Goal: Task Accomplishment & Management: Complete application form

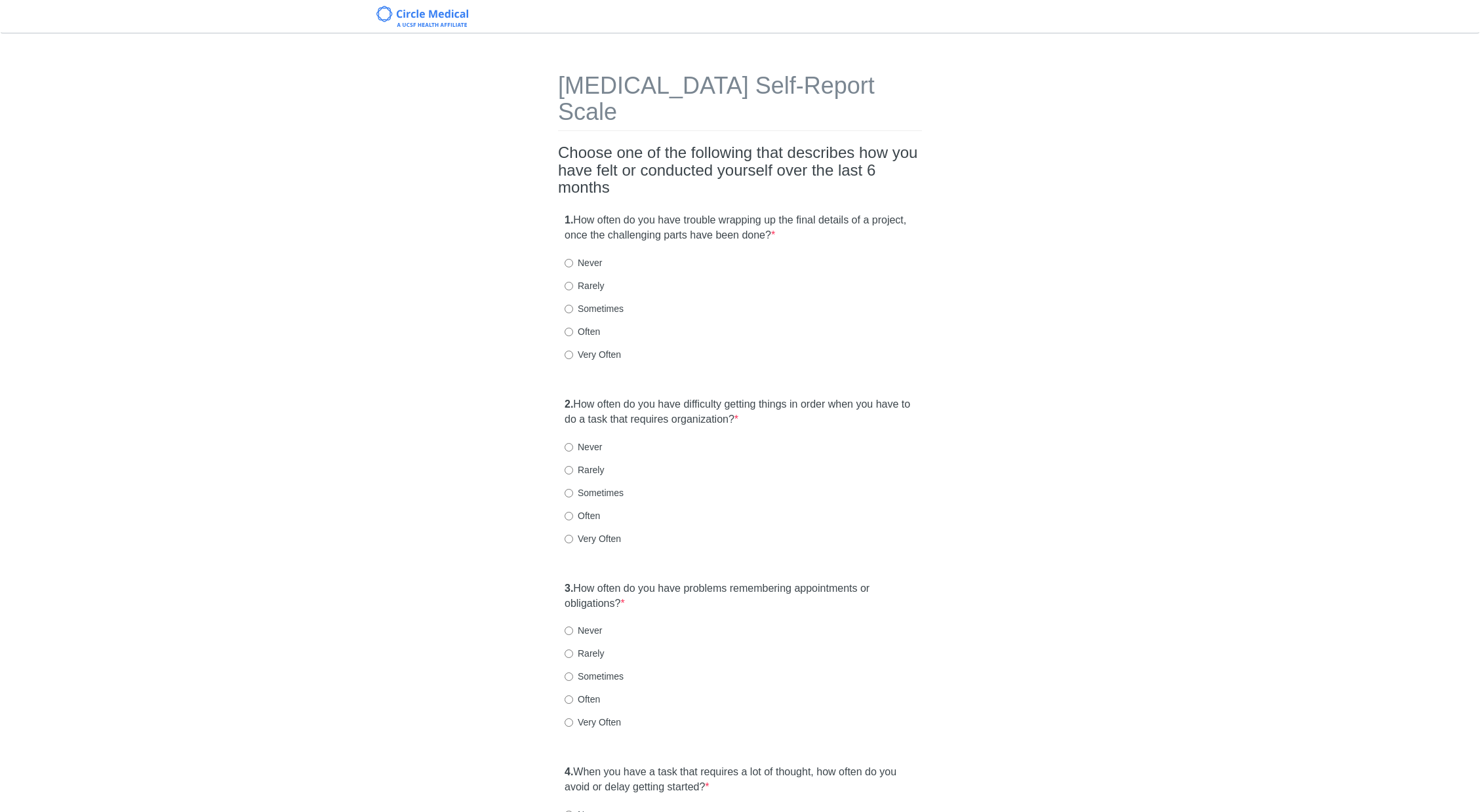
click at [1126, 315] on div "[MEDICAL_DATA] Self-Report Scale Choose one of the following that describes how…" at bounding box center [740, 733] width 1480 height 1374
click at [587, 348] on label "Very Often" at bounding box center [592, 354] width 56 height 13
click at [573, 350] on input "Very Often" at bounding box center [568, 354] width 9 height 9
radio input "true"
click at [770, 325] on div "Often" at bounding box center [740, 331] width 350 height 13
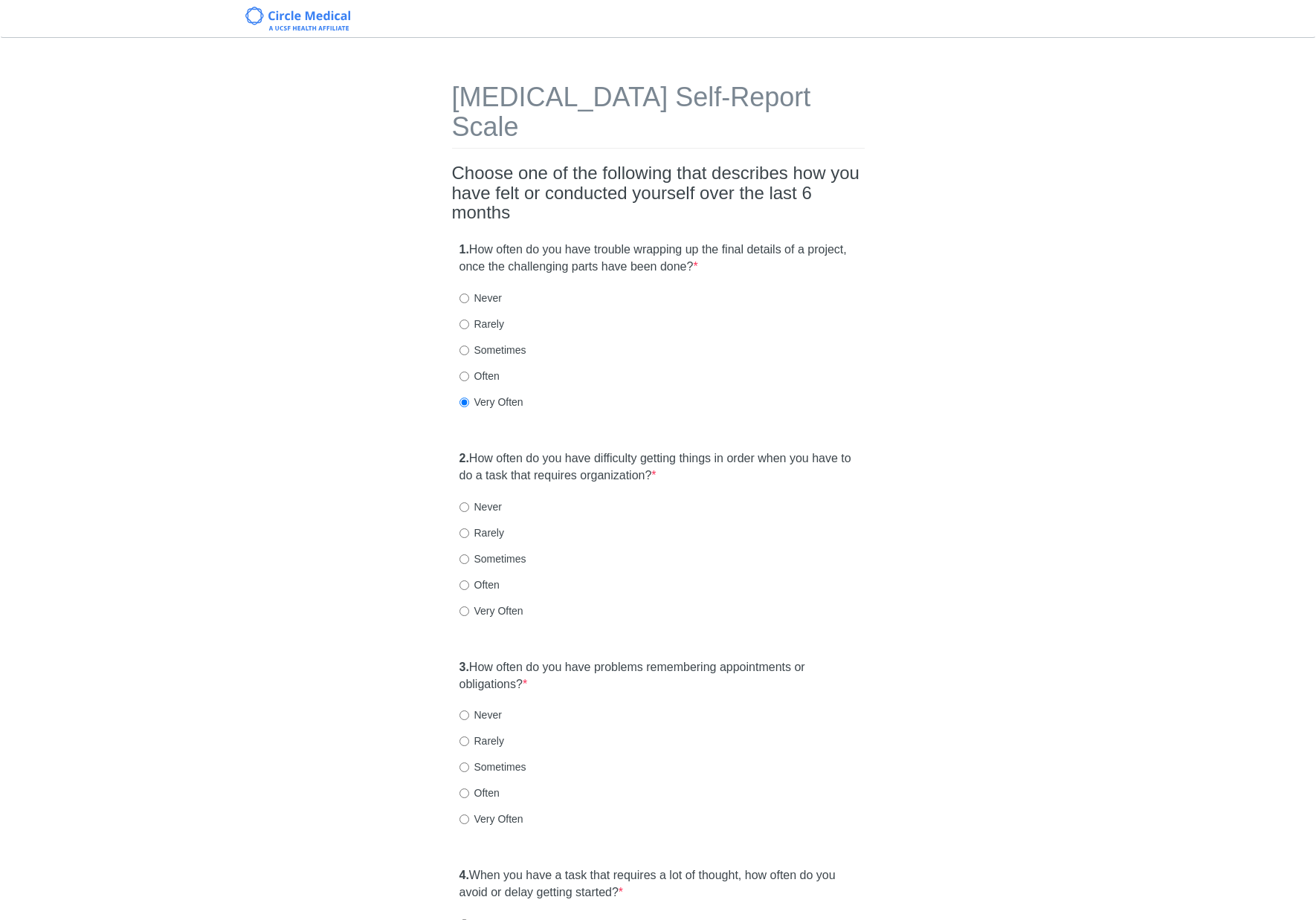
click at [1042, 402] on div "[MEDICAL_DATA] Self-Report Scale Choose one of the following that describes how…" at bounding box center [658, 769] width 870 height 1433
click at [781, 409] on div "[MEDICAL_DATA] Self-Report Scale Choose one of the following that describes how…" at bounding box center [659, 769] width 435 height 1433
click at [1051, 447] on div "[MEDICAL_DATA] Self-Report Scale Choose one of the following that describes how…" at bounding box center [658, 769] width 870 height 1433
click at [472, 603] on label "Very Often" at bounding box center [491, 610] width 64 height 15
click at [469, 607] on input "Very Often" at bounding box center [464, 611] width 10 height 10
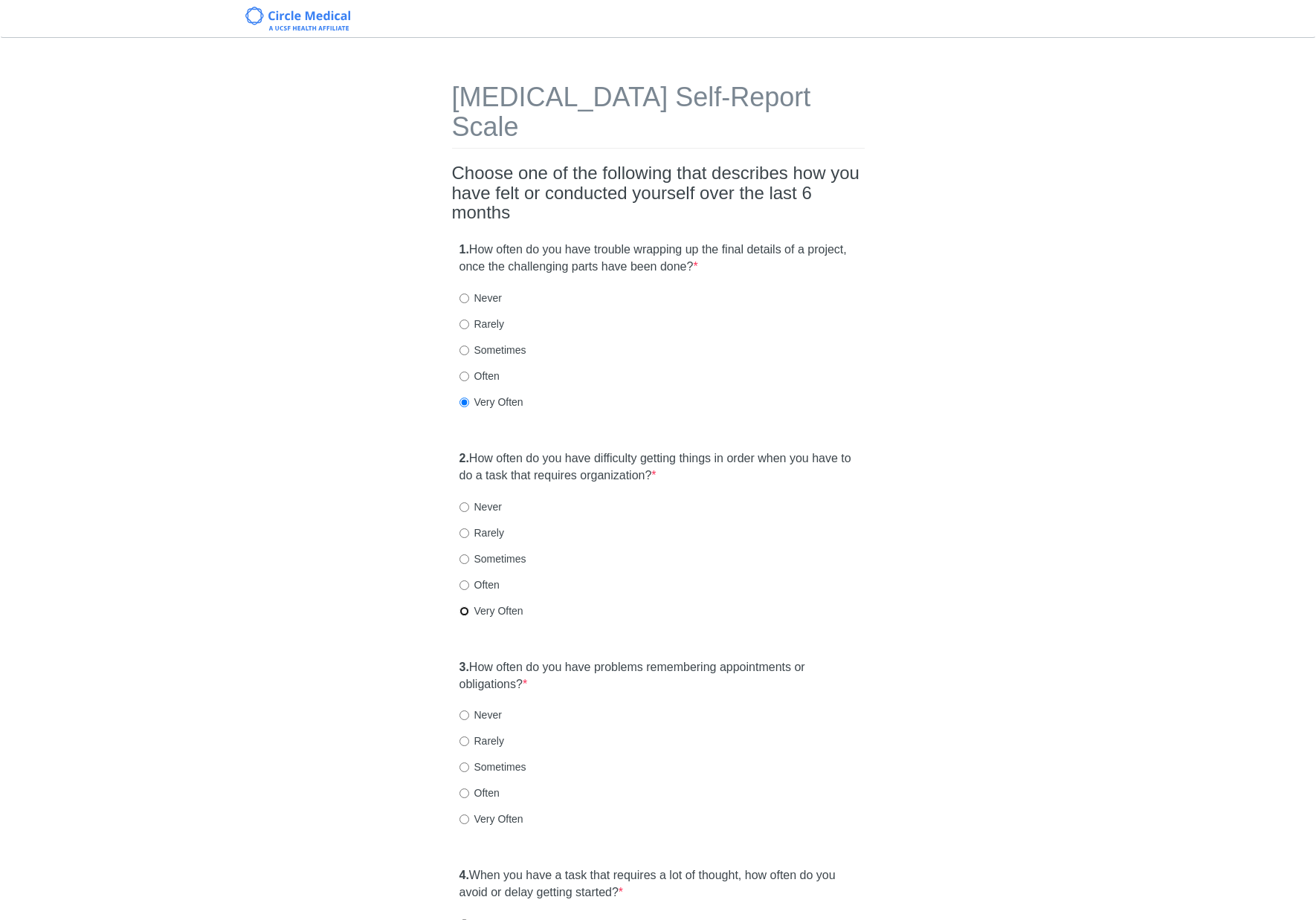
radio input "true"
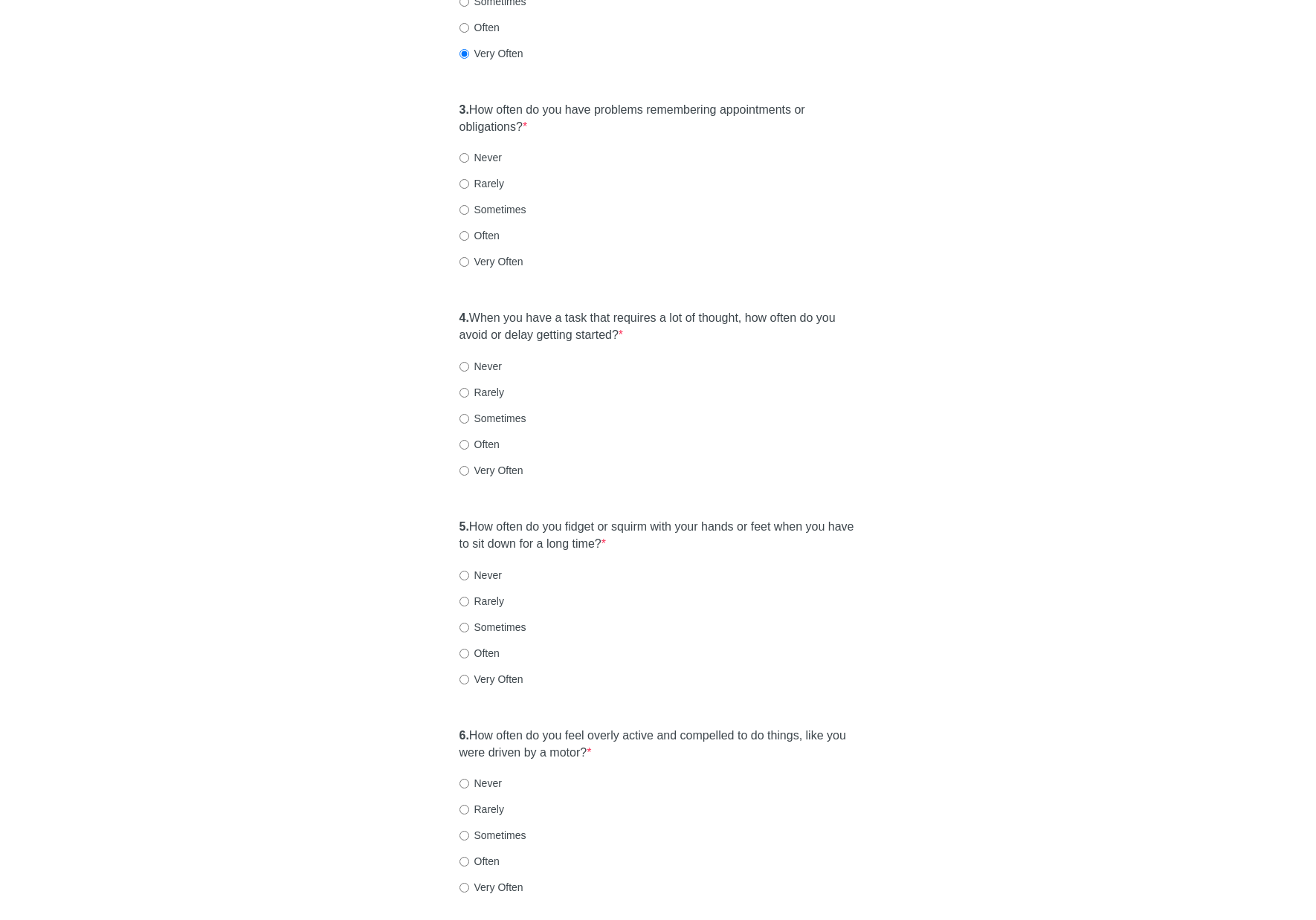
scroll to position [594, 0]
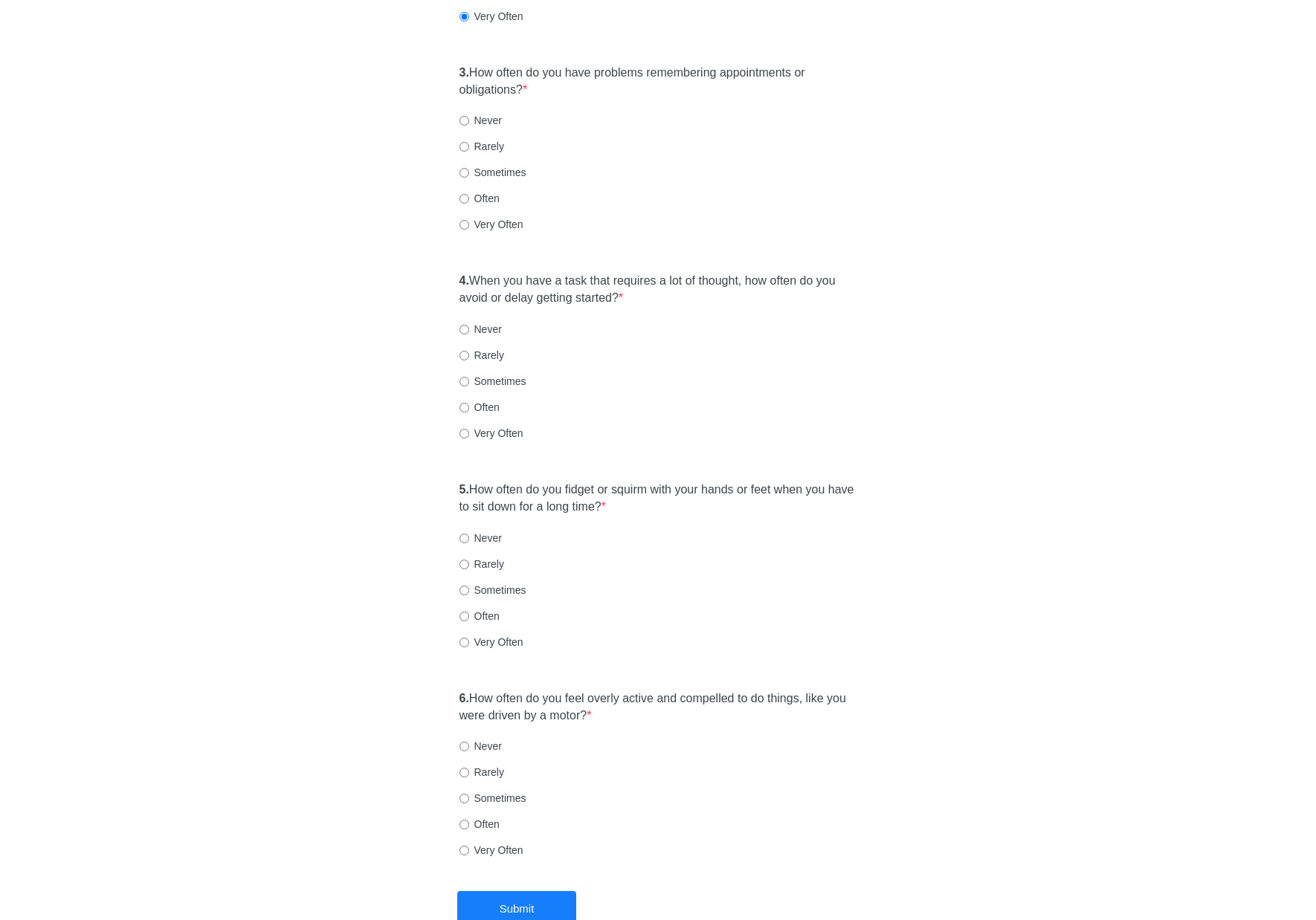
click at [897, 151] on div "[MEDICAL_DATA] Self-Report Scale Choose one of the following that describes how…" at bounding box center [658, 174] width 870 height 1433
click at [586, 191] on div "Often" at bounding box center [658, 198] width 397 height 15
click at [486, 217] on label "Very Often" at bounding box center [491, 225] width 64 height 15
click at [469, 220] on input "Very Often" at bounding box center [464, 225] width 10 height 10
radio input "true"
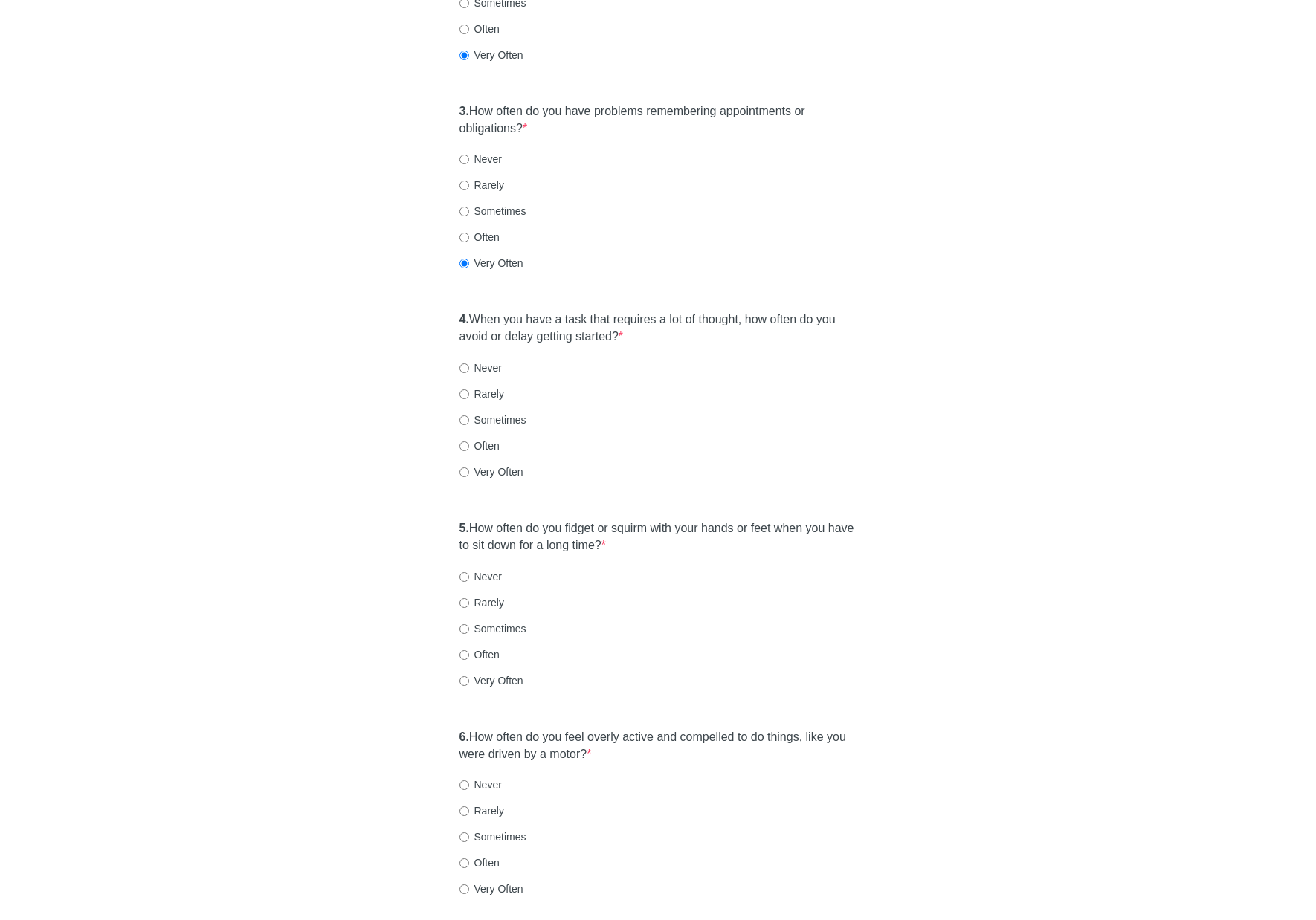
scroll to position [587, 0]
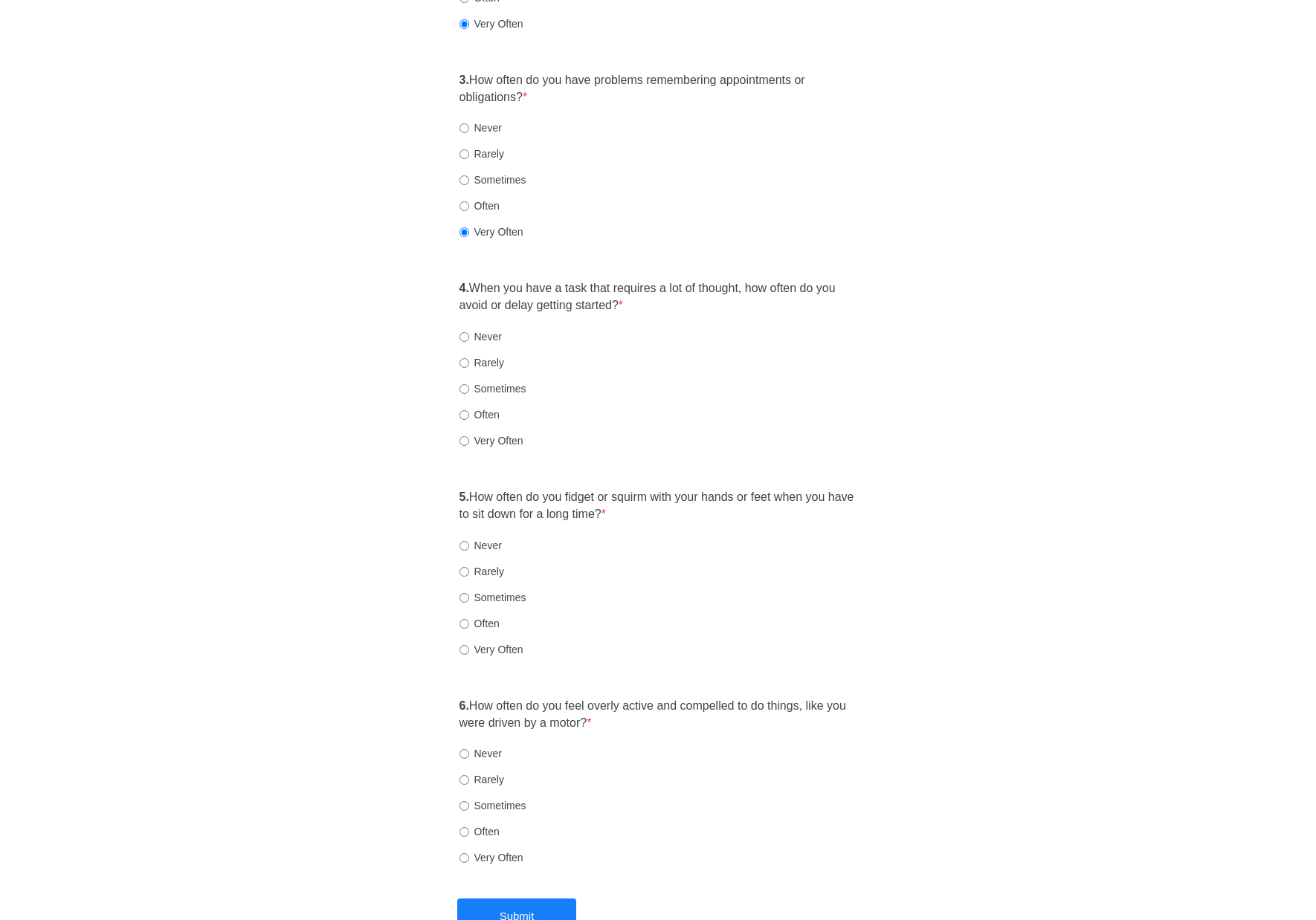
click at [812, 199] on div "Often" at bounding box center [658, 206] width 397 height 15
click at [486, 433] on label "Very Often" at bounding box center [491, 440] width 64 height 15
click at [469, 437] on input "Very Often" at bounding box center [464, 441] width 10 height 10
radio input "true"
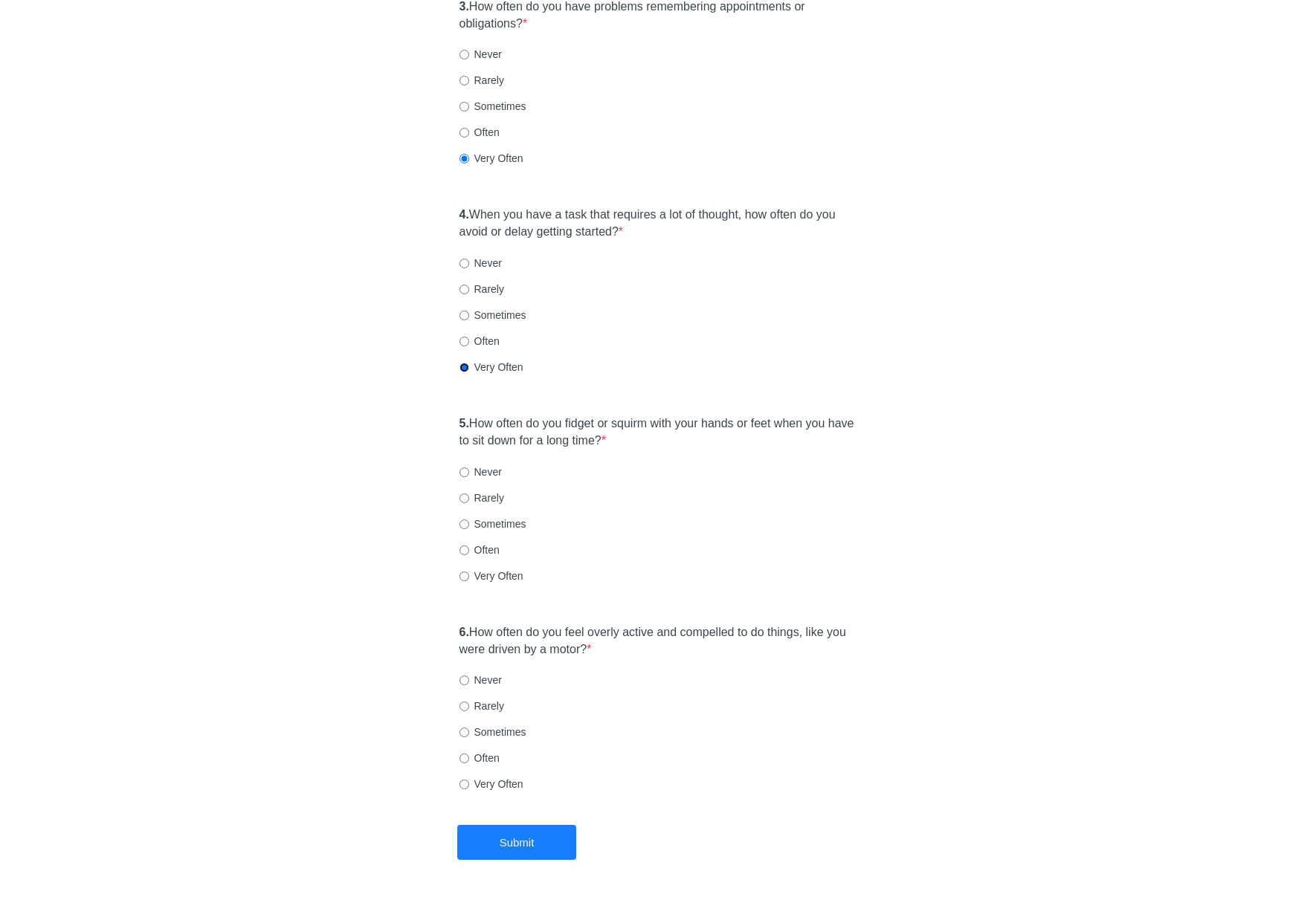
scroll to position [661, 0]
click at [483, 568] on label "Very Often" at bounding box center [491, 575] width 64 height 15
click at [469, 571] on input "Very Often" at bounding box center [464, 575] width 10 height 10
radio input "true"
click at [611, 536] on div "5. How often do you fidget or squirm with your hands or feet when you have to s…" at bounding box center [658, 506] width 413 height 198
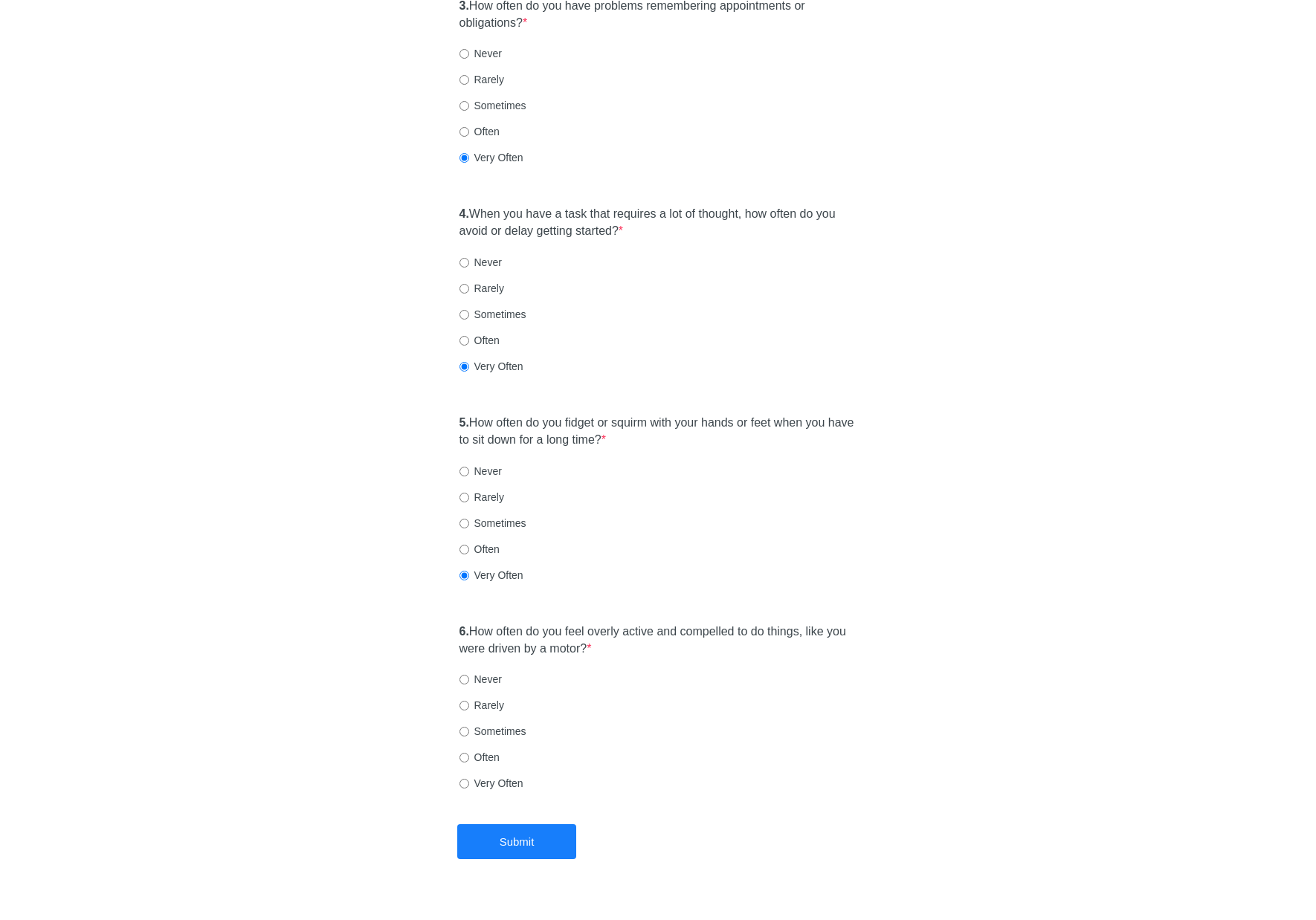
click at [497, 776] on label "Very Often" at bounding box center [491, 783] width 64 height 15
click at [469, 779] on input "Very Often" at bounding box center [464, 783] width 10 height 10
radio input "true"
click at [503, 724] on label "Sometimes" at bounding box center [492, 731] width 67 height 15
click at [469, 727] on input "Sometimes" at bounding box center [464, 731] width 10 height 10
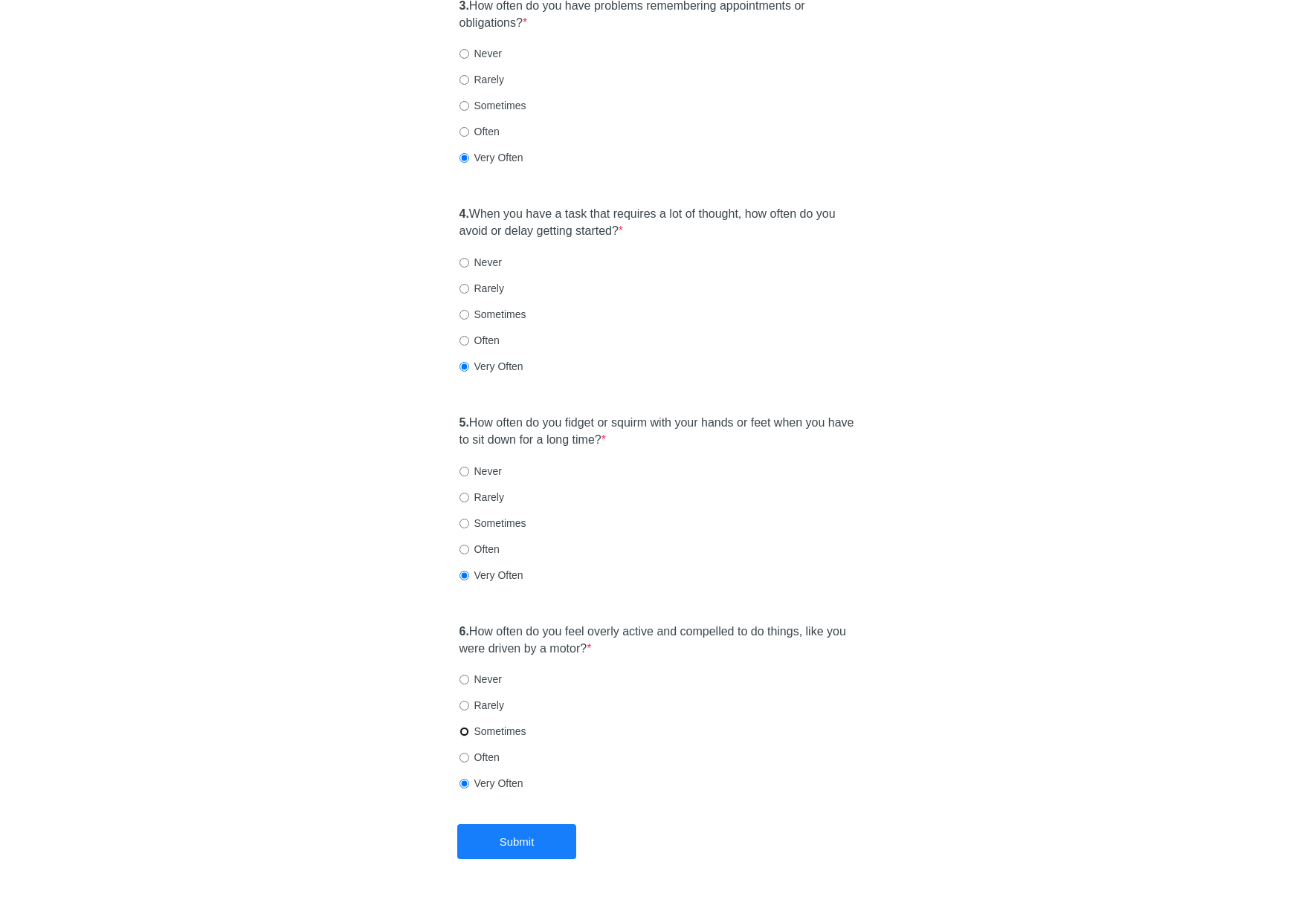
radio input "true"
click at [484, 750] on label "Often" at bounding box center [479, 757] width 40 height 15
click at [469, 753] on input "Often" at bounding box center [464, 757] width 10 height 10
radio input "true"
click at [535, 824] on button "Submit" at bounding box center [517, 841] width 119 height 35
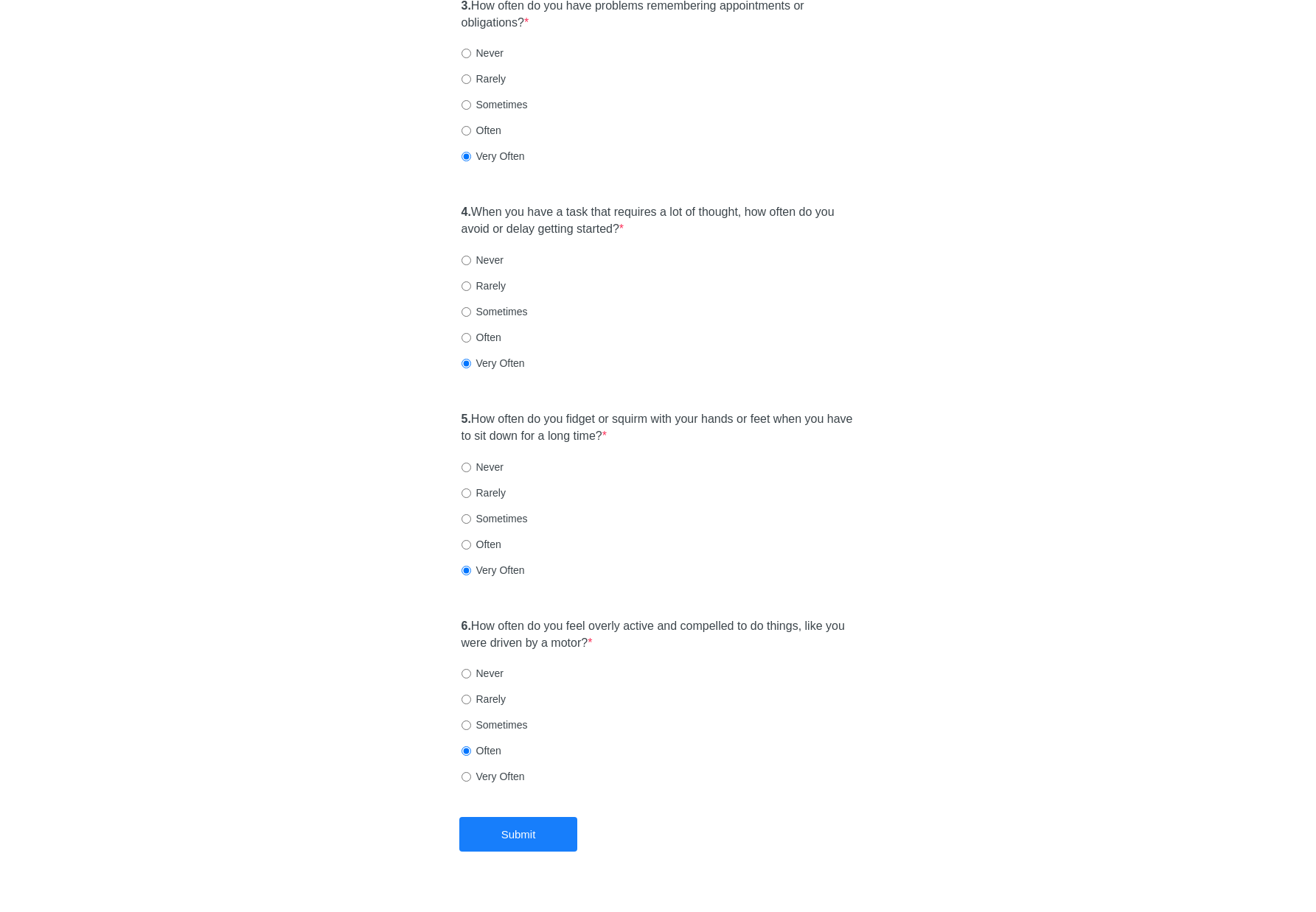
scroll to position [0, 0]
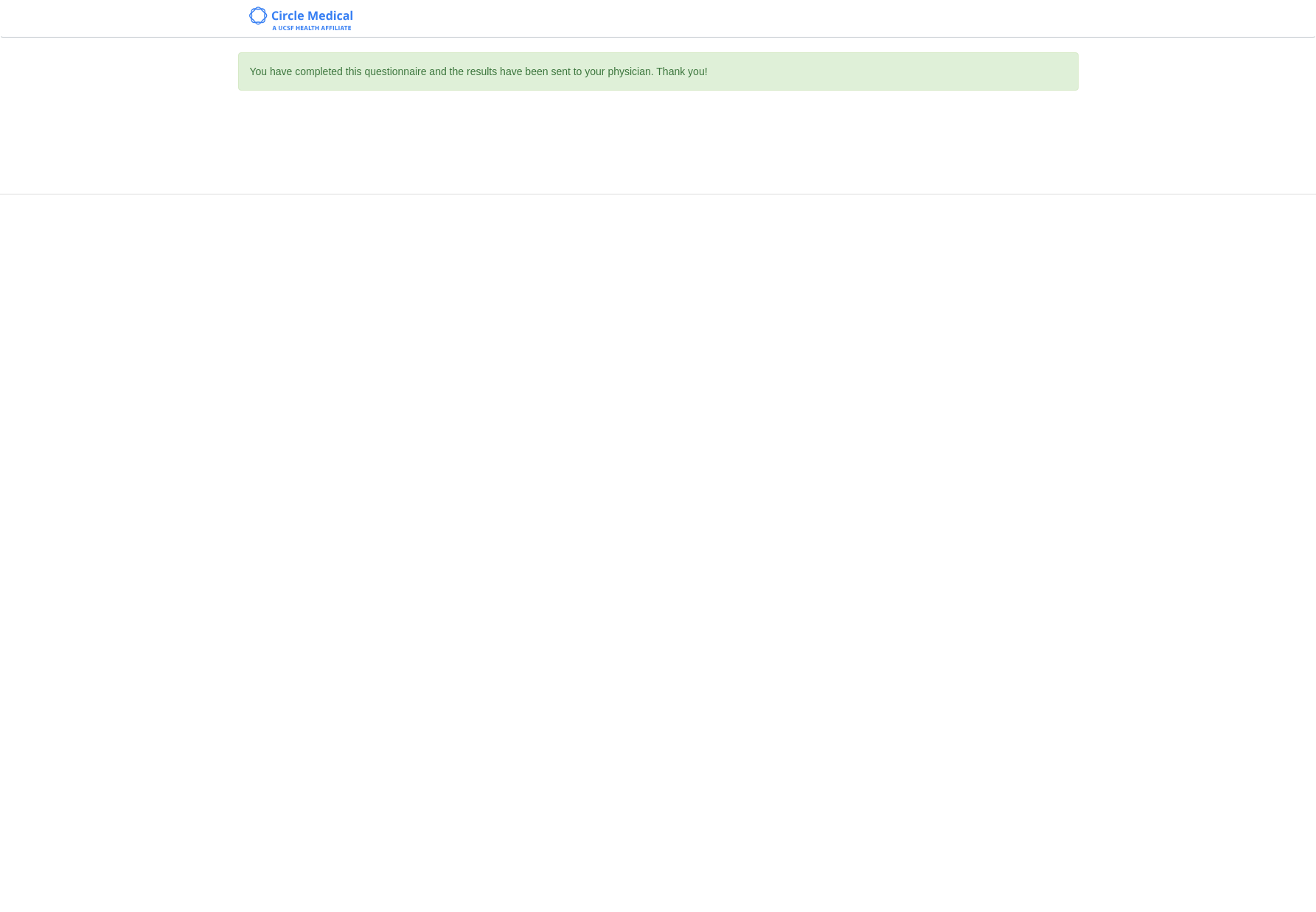
click at [964, 426] on div "You have completed this questionnaire and the results have been sent to your ph…" at bounding box center [658, 456] width 1316 height 912
